Goal: Task Accomplishment & Management: Manage account settings

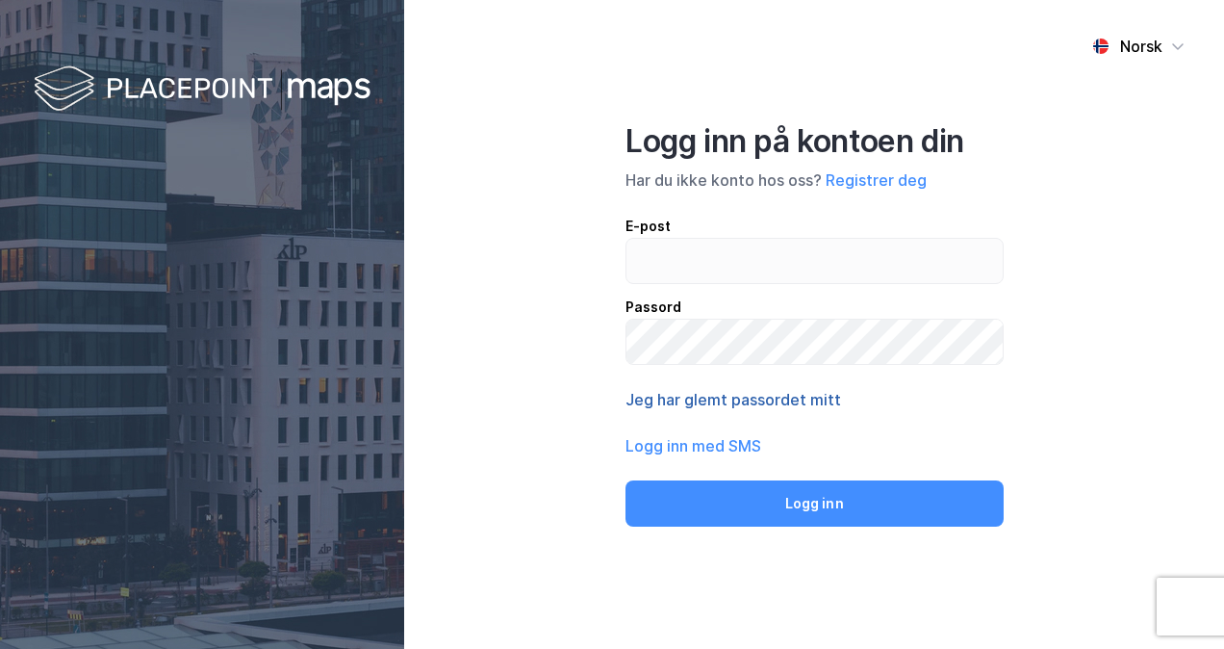
click at [773, 399] on button "Jeg har glemt passordet mitt" at bounding box center [733, 399] width 216 height 23
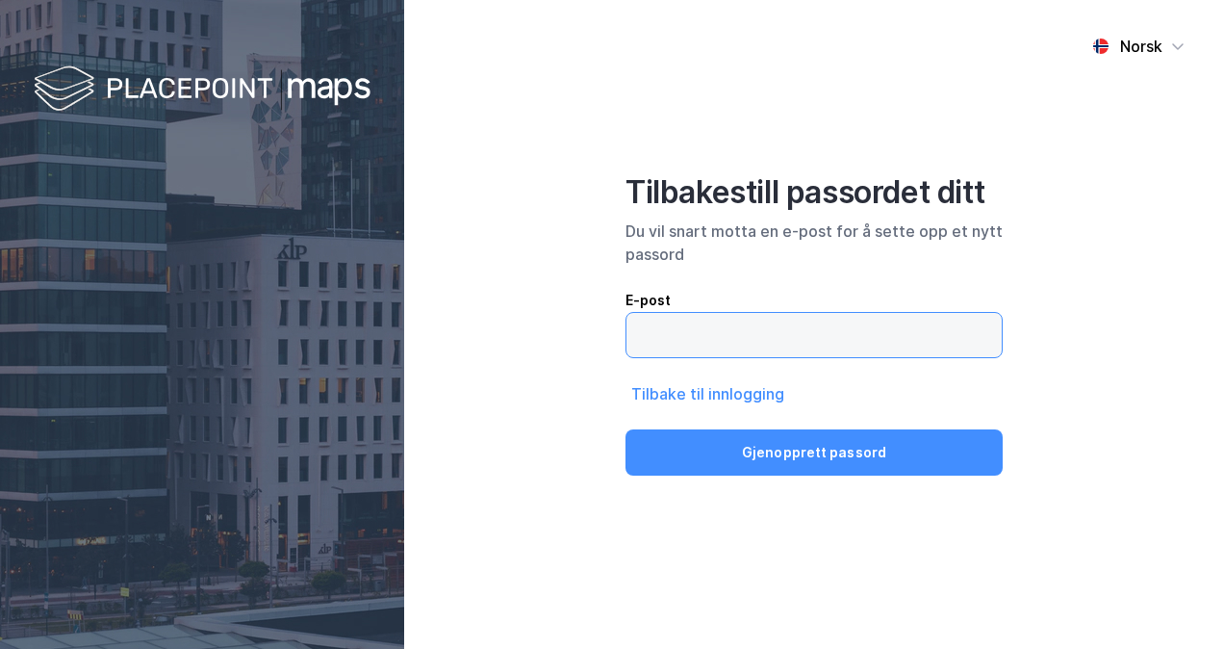
click at [739, 340] on input "email" at bounding box center [813, 335] width 375 height 44
type input "[PERSON_NAME][EMAIL_ADDRESS][DOMAIN_NAME]"
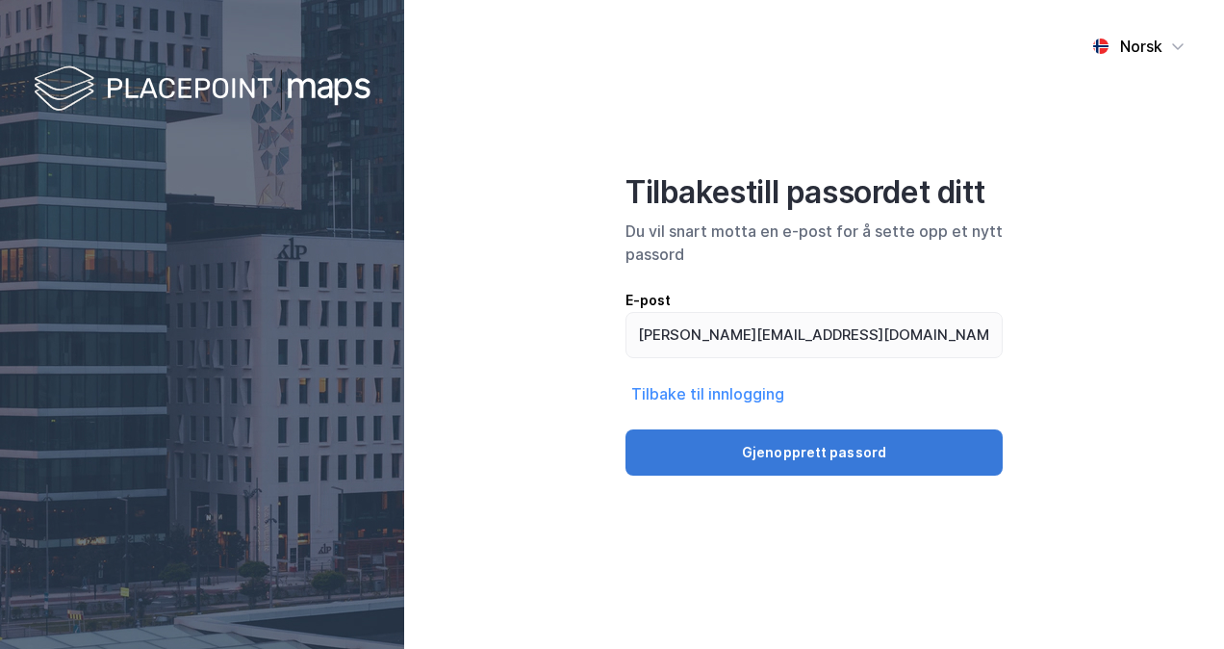
click at [772, 448] on button "Gjenopprett passord" at bounding box center [813, 452] width 377 height 46
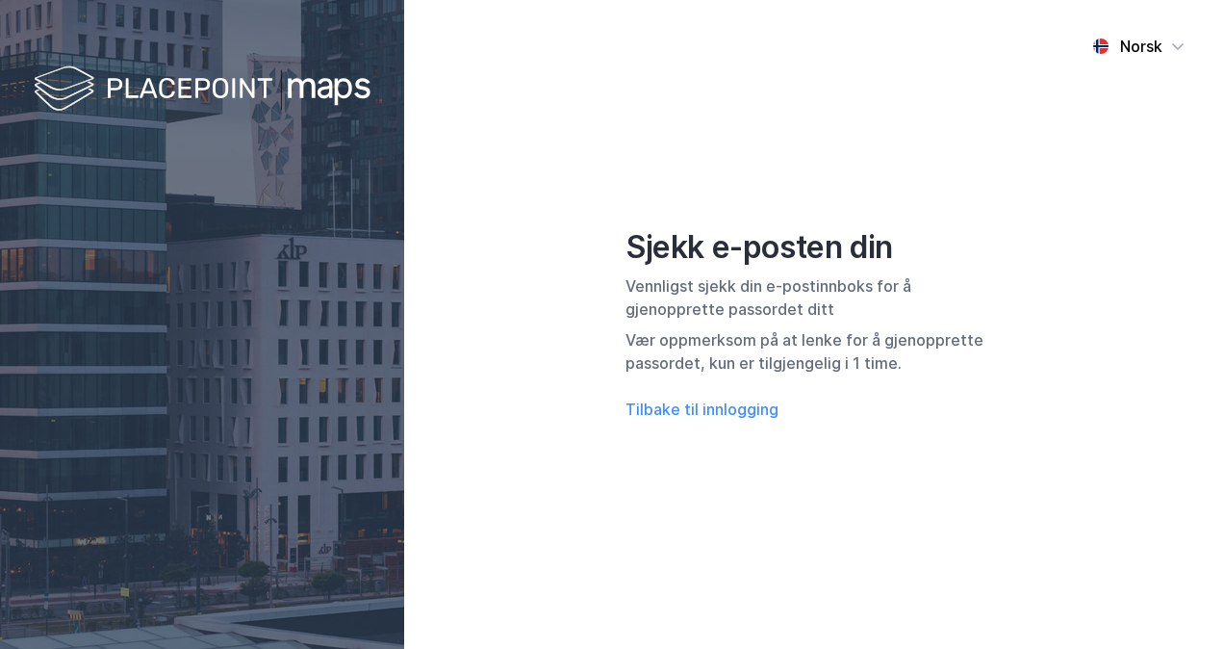
drag, startPoint x: 530, startPoint y: 557, endPoint x: 522, endPoint y: 531, distance: 27.4
click at [530, 557] on div "Norsk Sjekk e-posten din Vennligst sjekk din e-postinnboks for å gjenopprette p…" at bounding box center [814, 324] width 820 height 649
click at [523, 408] on div "Norsk Sjekk e-posten din Vennligst sjekk din e-postinnboks for å gjenopprette p…" at bounding box center [814, 324] width 820 height 649
click at [533, 403] on div "Norsk Sjekk e-posten din Vennligst sjekk din e-postinnboks for å gjenopprette p…" at bounding box center [814, 324] width 820 height 649
click at [514, 346] on div "Norsk Sjekk e-posten din Vennligst sjekk din e-postinnboks for å gjenopprette p…" at bounding box center [814, 324] width 820 height 649
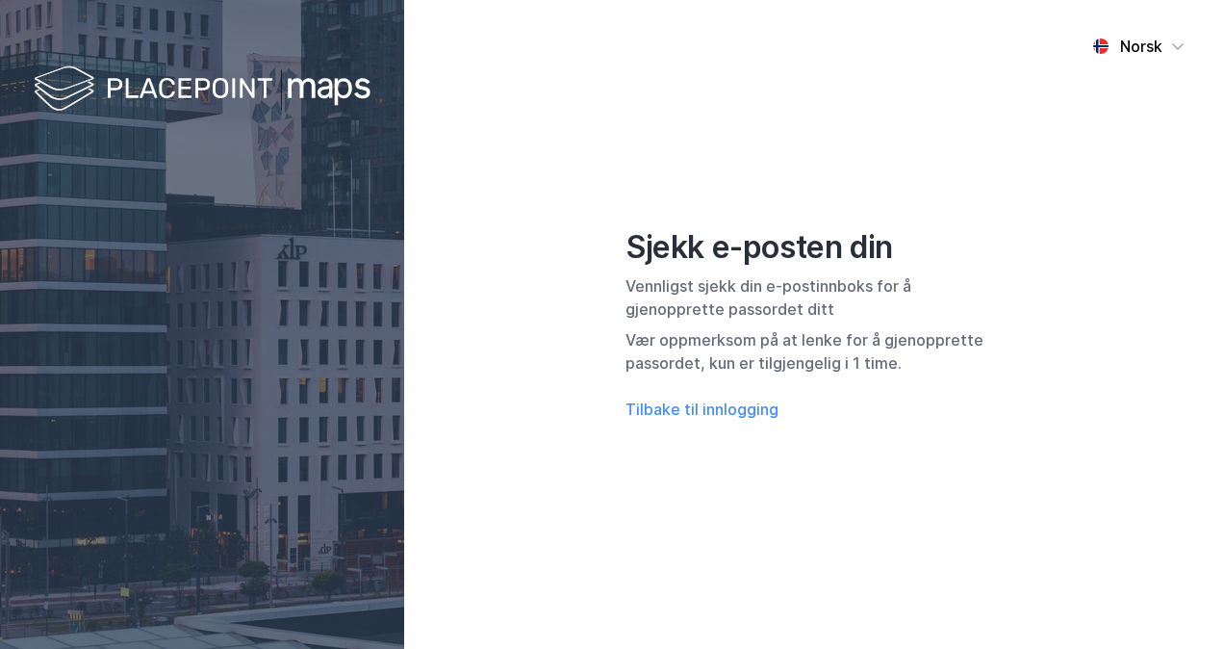
click at [519, 337] on div "Norsk Sjekk e-posten din Vennligst sjekk din e-postinnboks for å gjenopprette p…" at bounding box center [814, 324] width 820 height 649
